Goal: Task Accomplishment & Management: Manage account settings

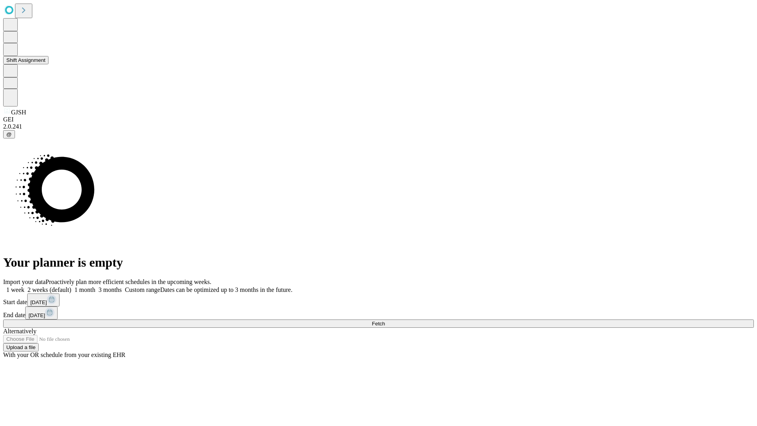
click at [48, 64] on button "Shift Assignment" at bounding box center [25, 60] width 45 height 8
